Goal: Task Accomplishment & Management: Manage account settings

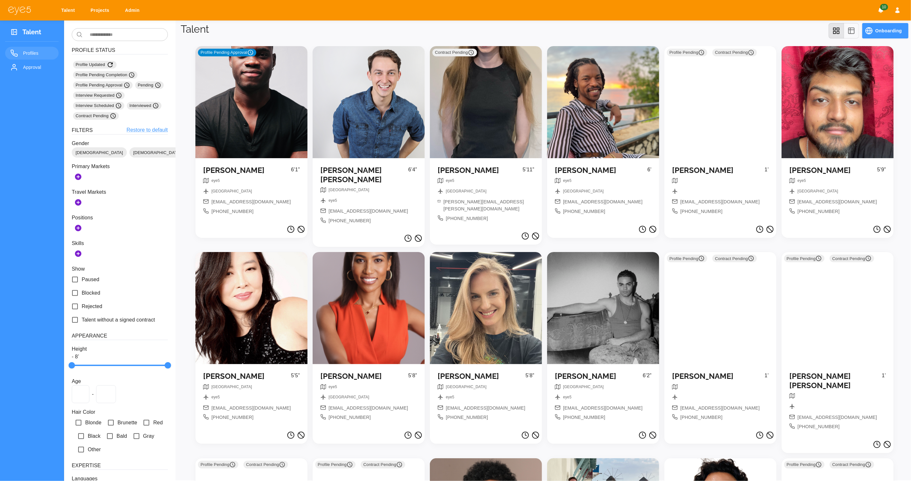
click at [265, 107] on div "Profile Pending Approval" at bounding box center [251, 102] width 112 height 112
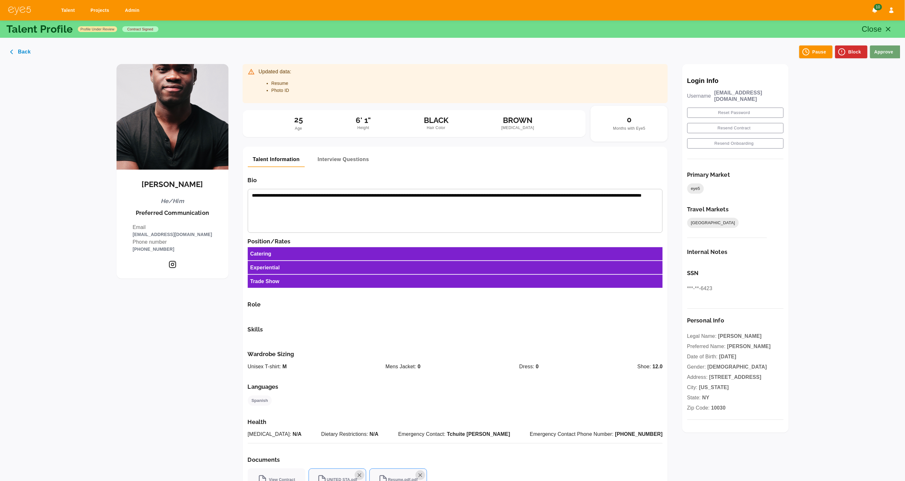
click at [881, 52] on button "Approve" at bounding box center [886, 51] width 30 height 13
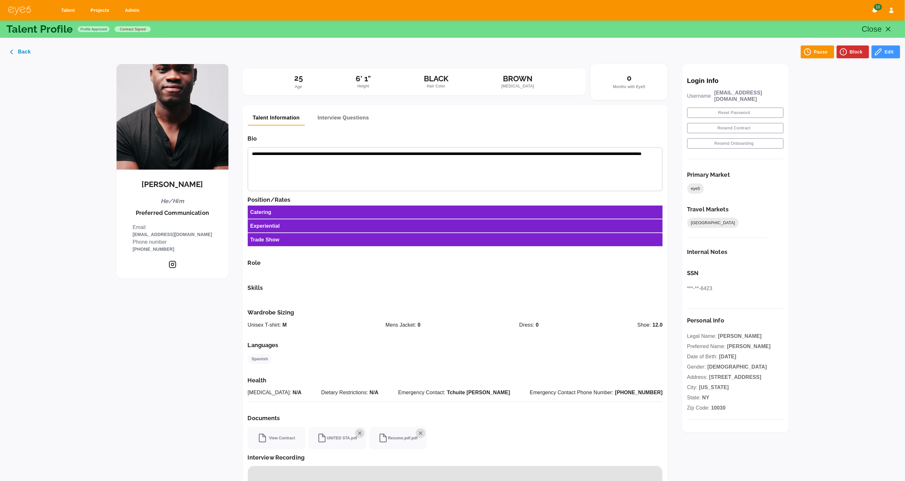
click at [891, 53] on button "Edit" at bounding box center [886, 51] width 29 height 13
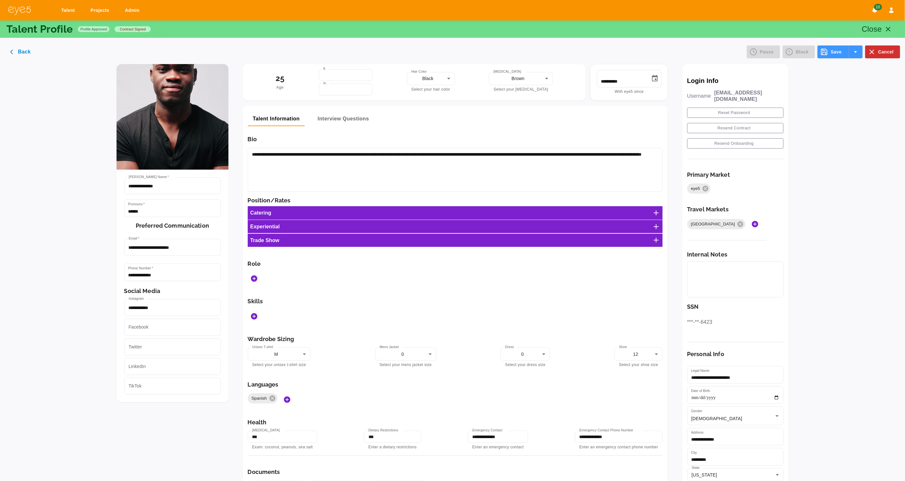
click at [657, 212] on line at bounding box center [657, 213] width 0 height 4
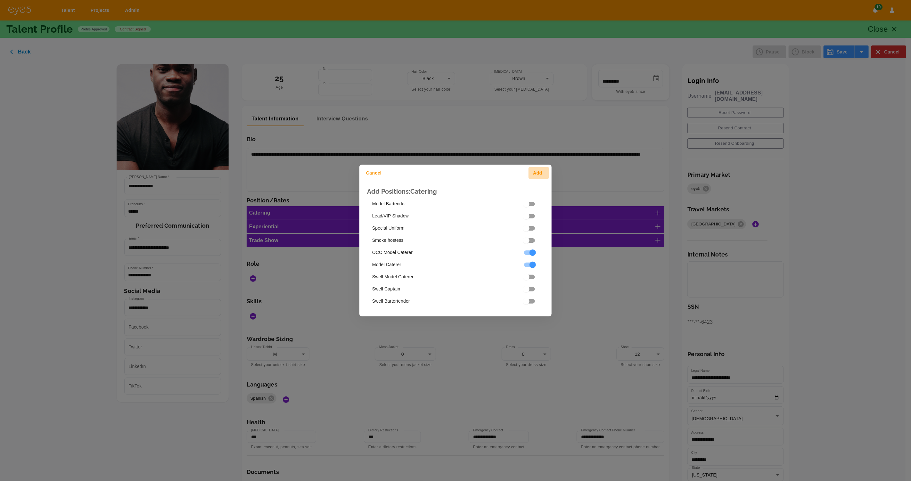
click at [541, 171] on button "Add" at bounding box center [538, 173] width 20 height 12
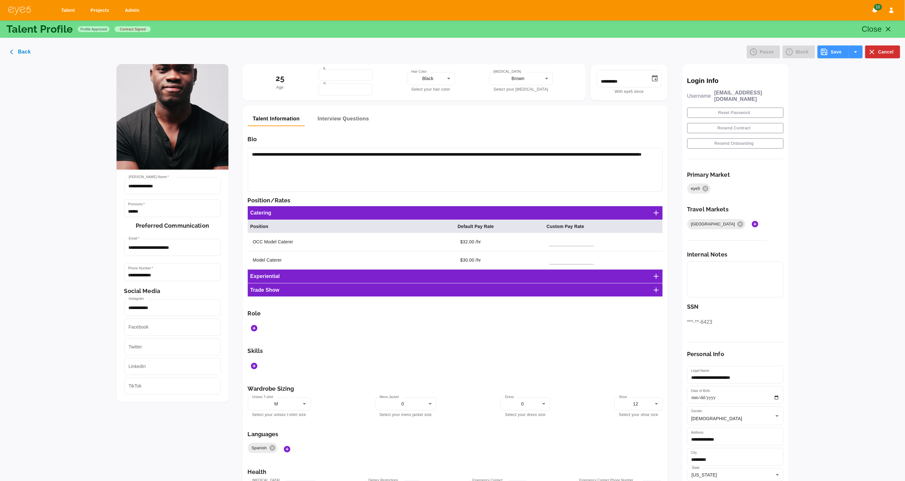
click at [254, 330] on icon "Add Roles" at bounding box center [254, 328] width 6 height 6
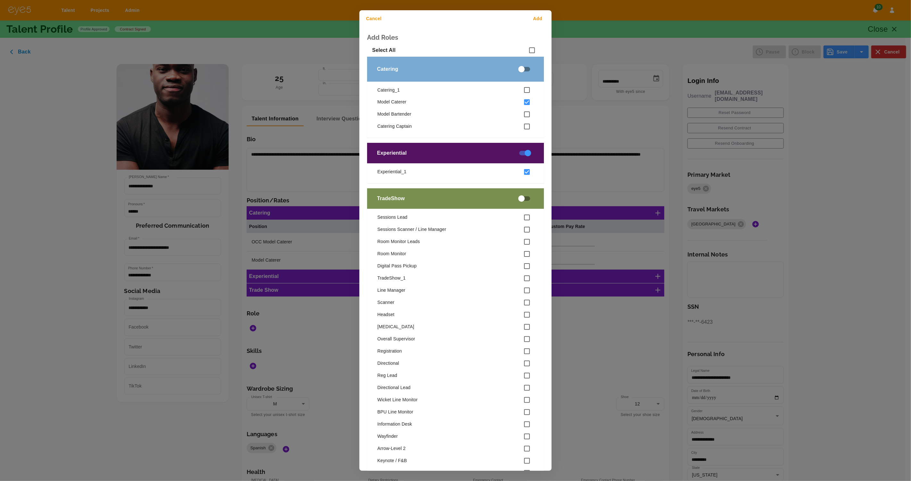
click at [536, 17] on button "Add" at bounding box center [538, 19] width 20 height 12
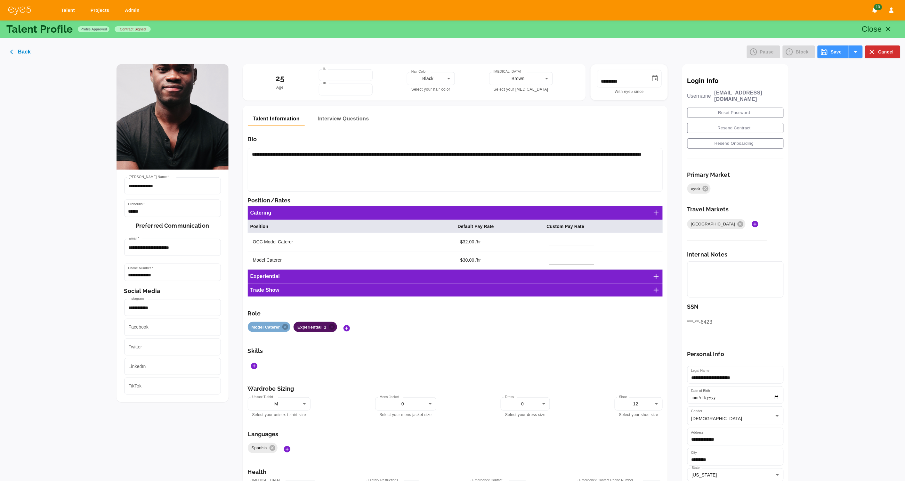
click at [830, 53] on button "Save" at bounding box center [833, 51] width 31 height 13
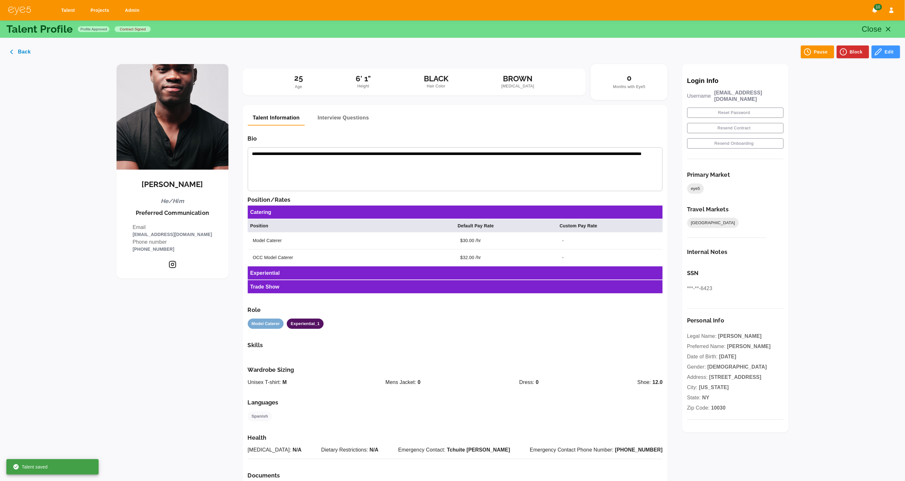
click at [891, 28] on icon "button" at bounding box center [889, 29] width 8 height 8
